Goal: Communication & Community: Share content

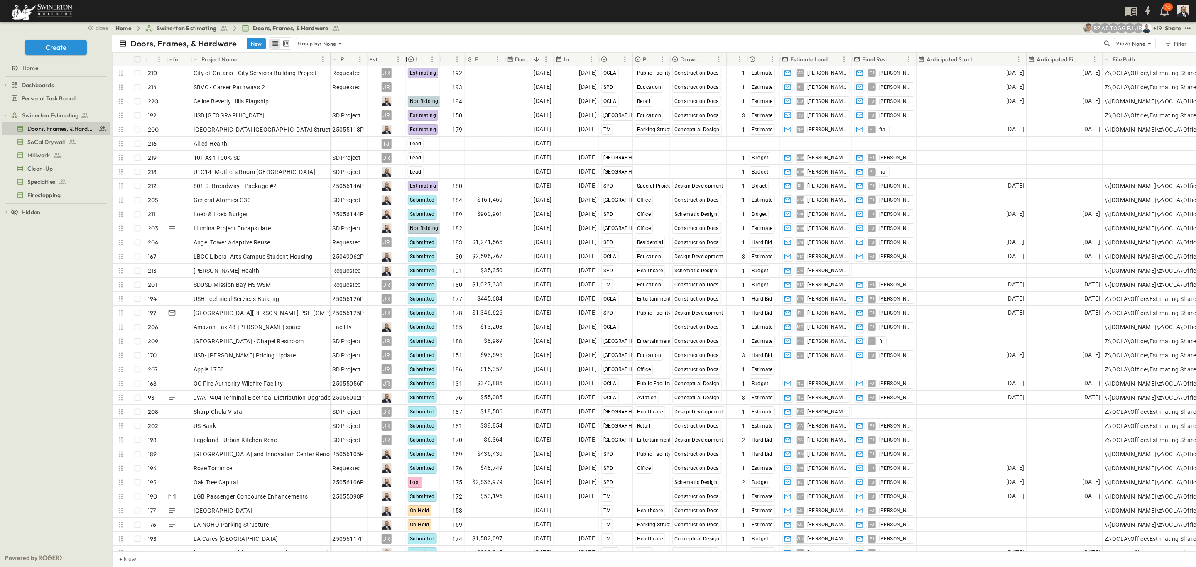
drag, startPoint x: 441, startPoint y: 61, endPoint x: 406, endPoint y: 56, distance: 34.8
click at [406, 56] on div "Estimator" at bounding box center [406, 59] width 8 height 23
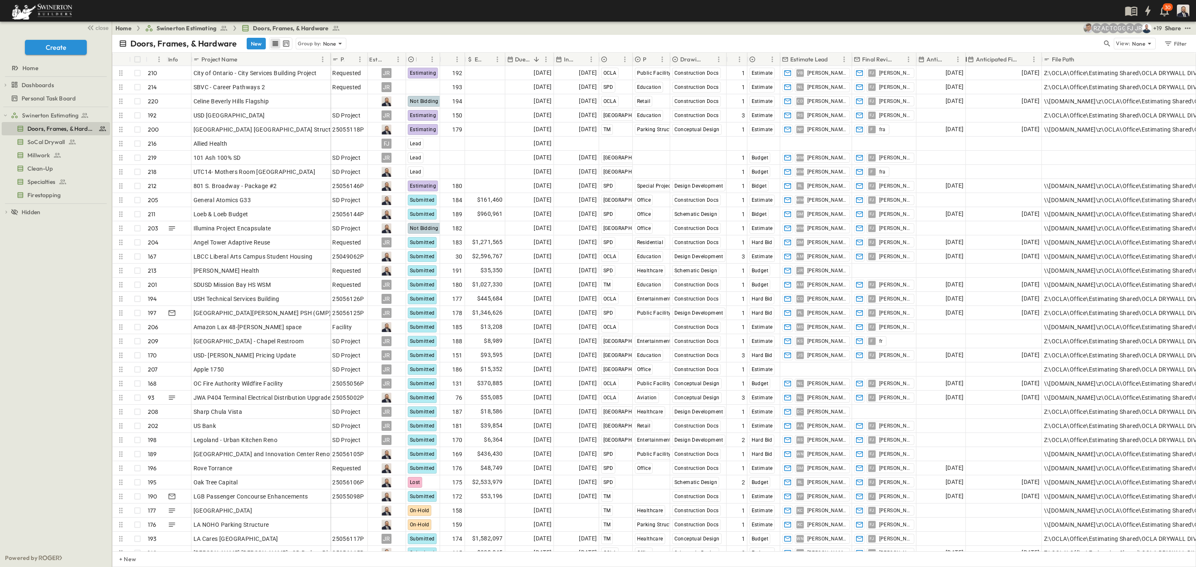
drag, startPoint x: 1026, startPoint y: 57, endPoint x: 966, endPoint y: 63, distance: 60.8
click at [966, 63] on div at bounding box center [966, 59] width 8 height 23
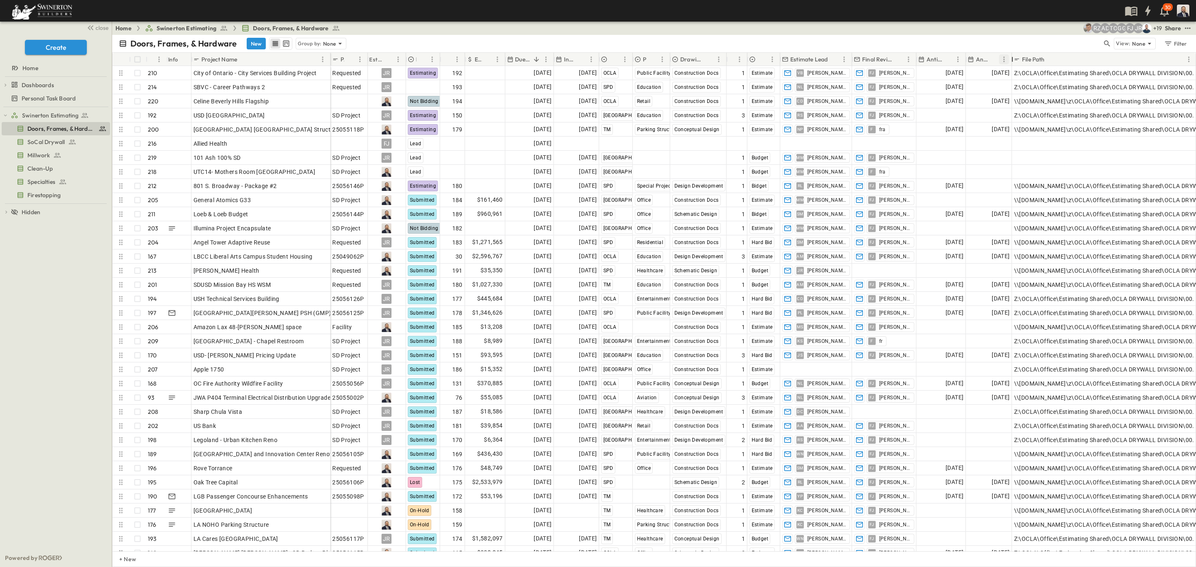
drag, startPoint x: 1038, startPoint y: 64, endPoint x: 1008, endPoint y: 64, distance: 29.9
click at [1008, 64] on div at bounding box center [1012, 59] width 8 height 23
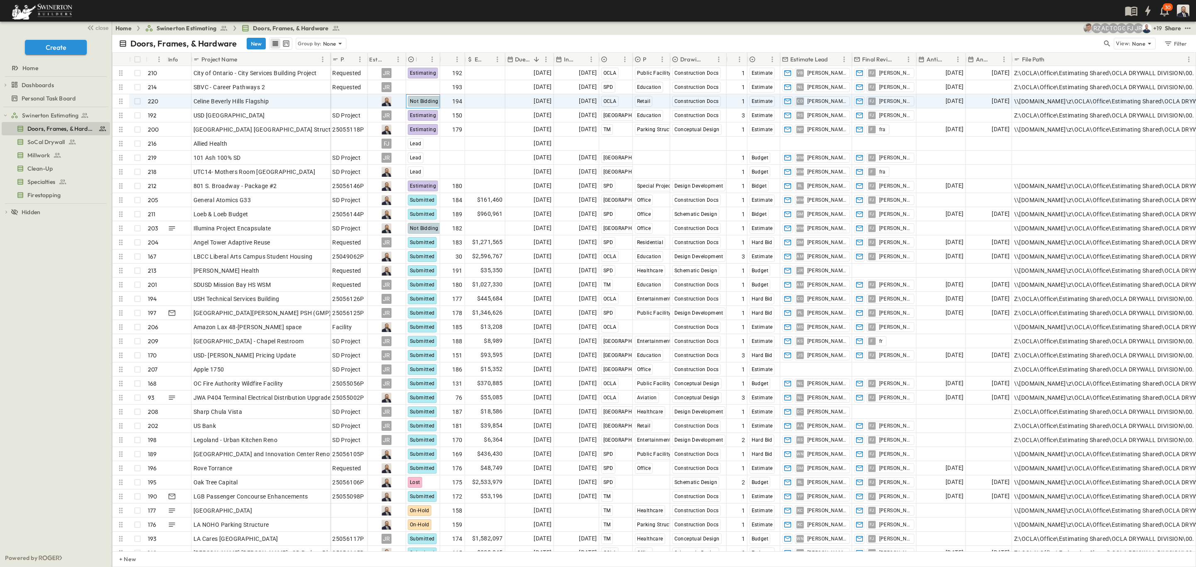
click at [429, 101] on span "Not Bidding" at bounding box center [424, 101] width 28 height 6
click at [420, 100] on span "Not Bidding" at bounding box center [425, 101] width 28 height 6
click at [426, 103] on span "Not Bidding" at bounding box center [425, 101] width 28 height 6
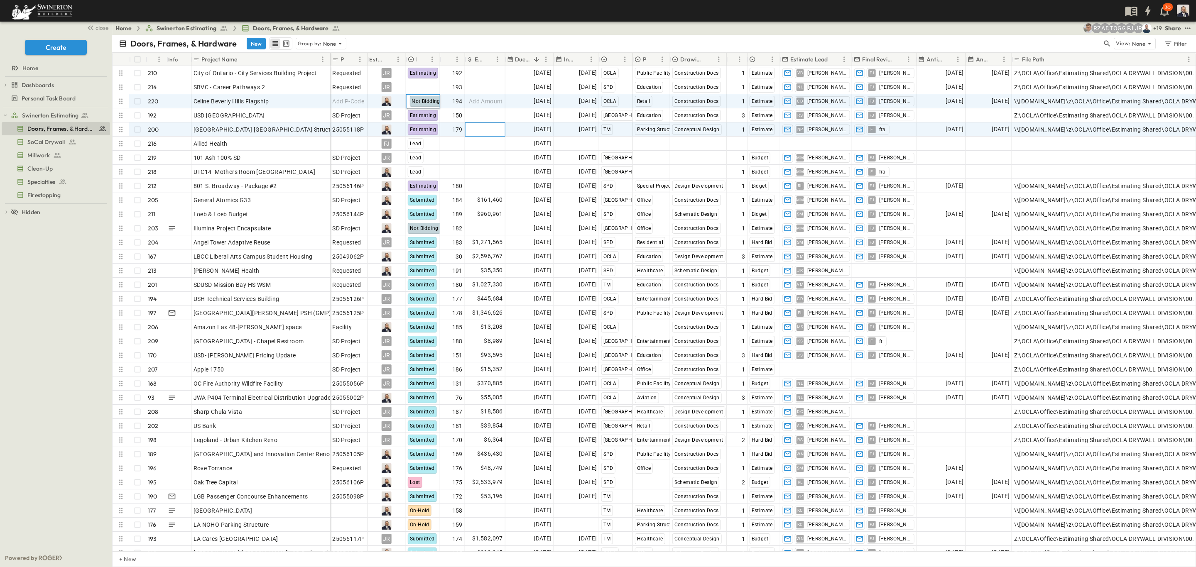
click at [477, 132] on span "Add Amount" at bounding box center [486, 129] width 34 height 8
click at [426, 103] on span "Not Bidding" at bounding box center [424, 101] width 28 height 6
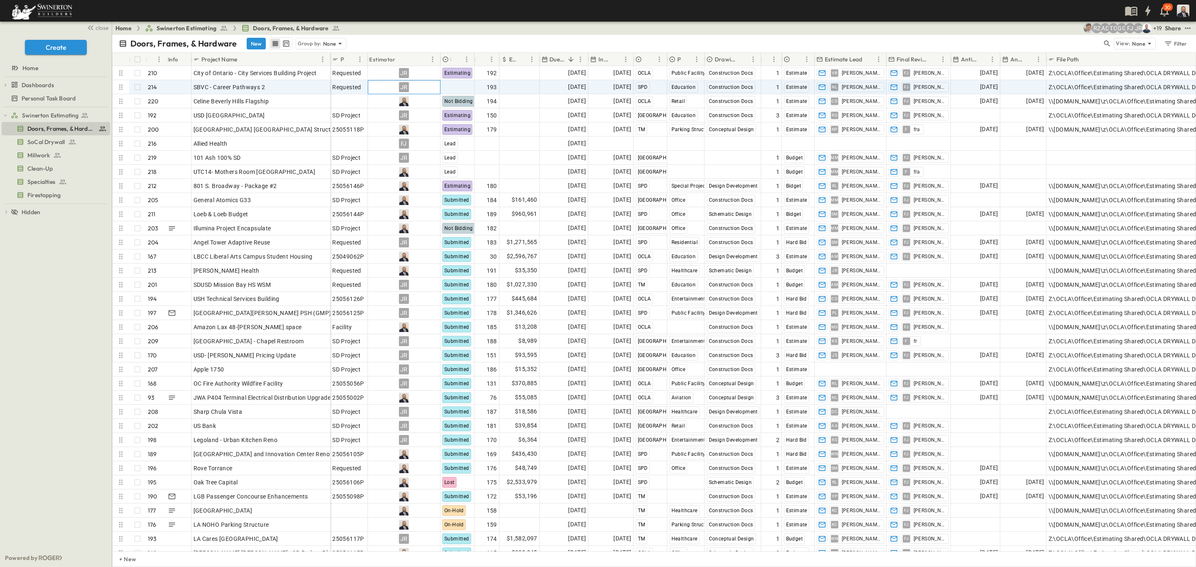
click at [403, 88] on div "JR" at bounding box center [404, 87] width 10 height 10
click at [412, 147] on span "Danny Baca" at bounding box center [406, 151] width 41 height 8
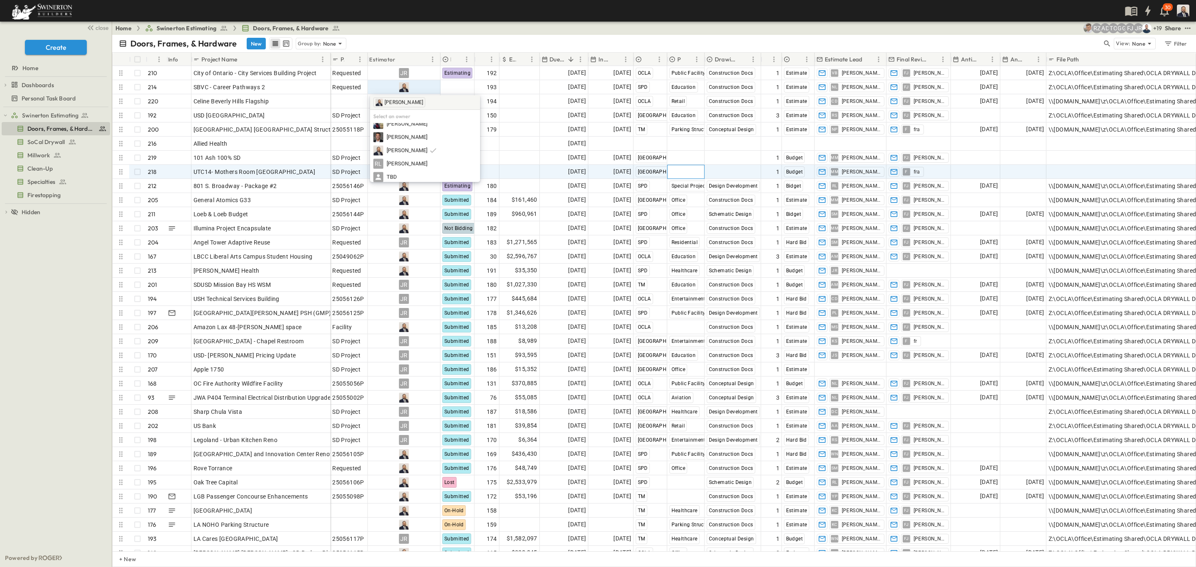
click at [693, 171] on span "Select Market" at bounding box center [687, 172] width 37 height 8
